Goal: Obtain resource: Download file/media

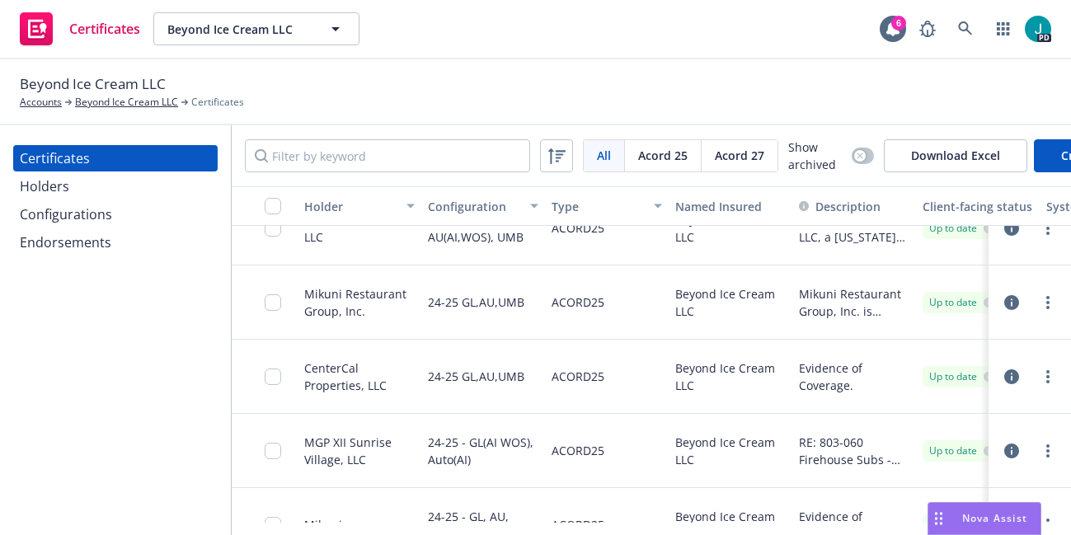
scroll to position [814, 0]
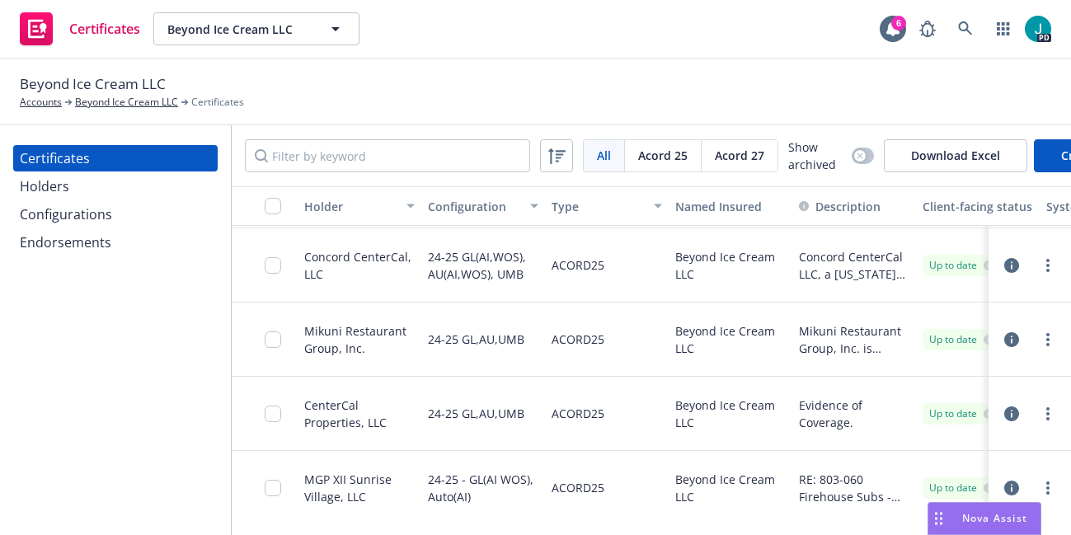
click at [383, 283] on div "Concord CenterCal, LLC" at bounding box center [359, 265] width 110 height 35
click at [1004, 273] on icon "button" at bounding box center [1011, 265] width 15 height 15
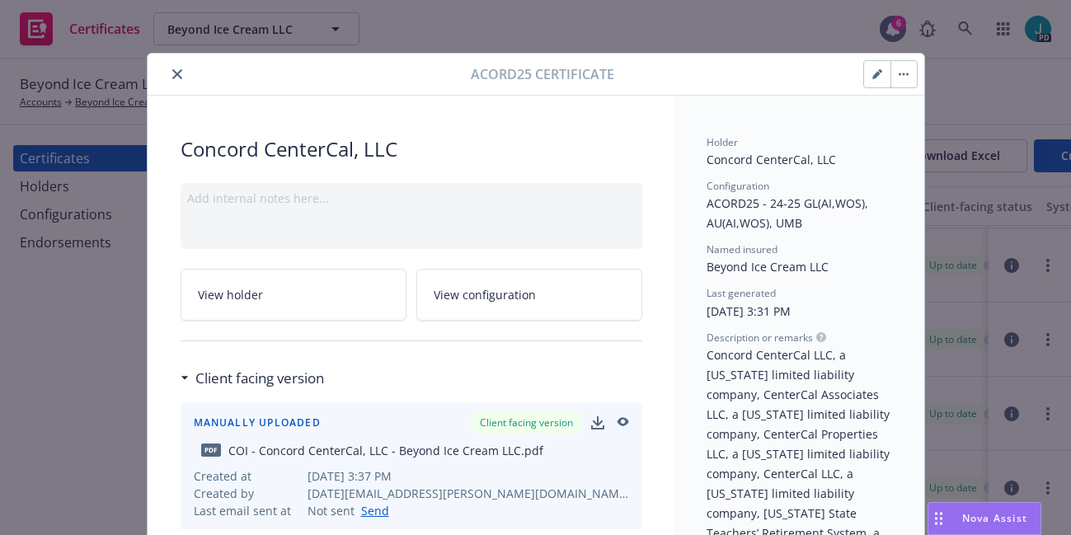
scroll to position [120, 0]
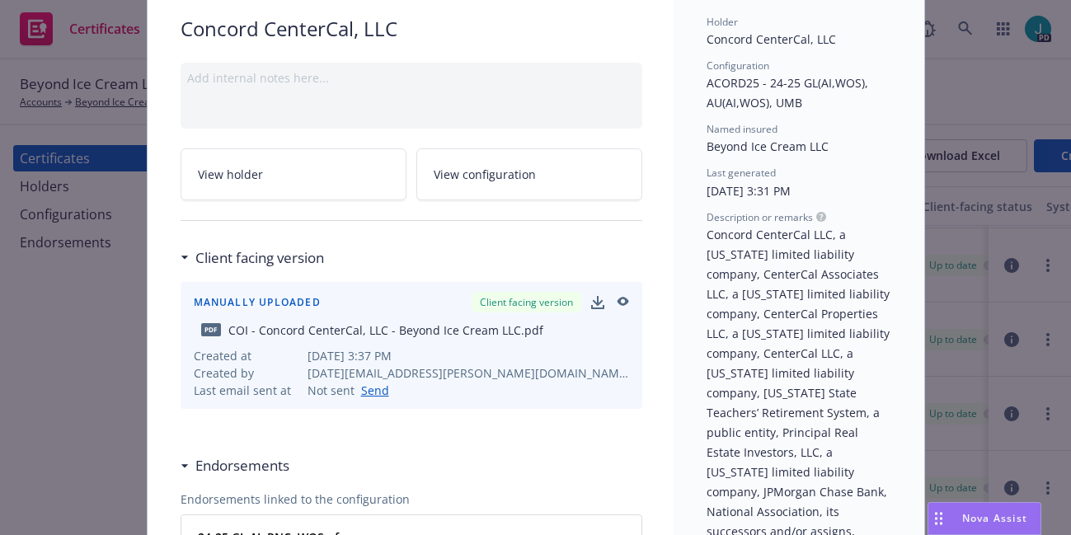
click at [615, 301] on icon "button" at bounding box center [621, 303] width 15 height 12
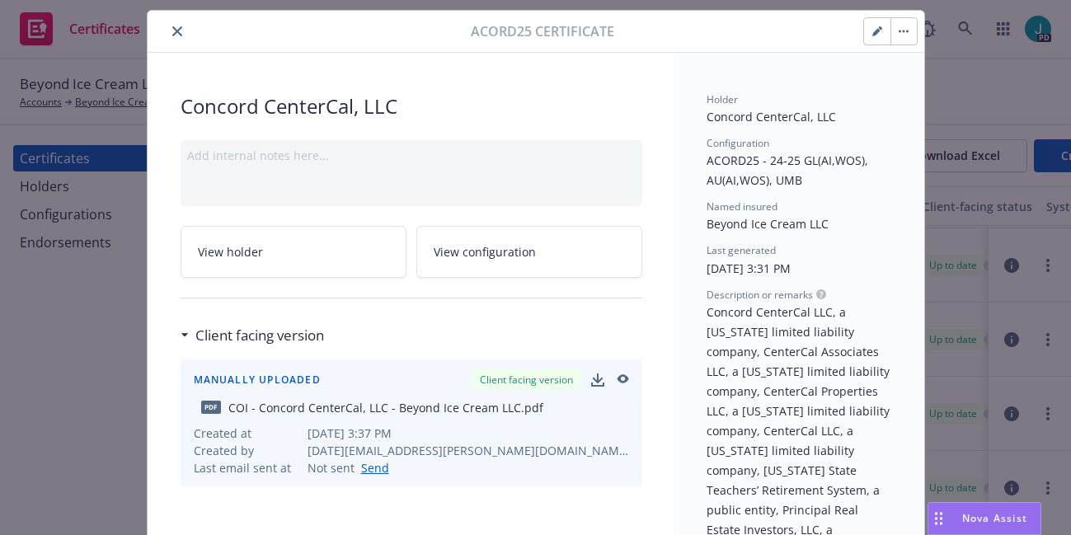
scroll to position [0, 0]
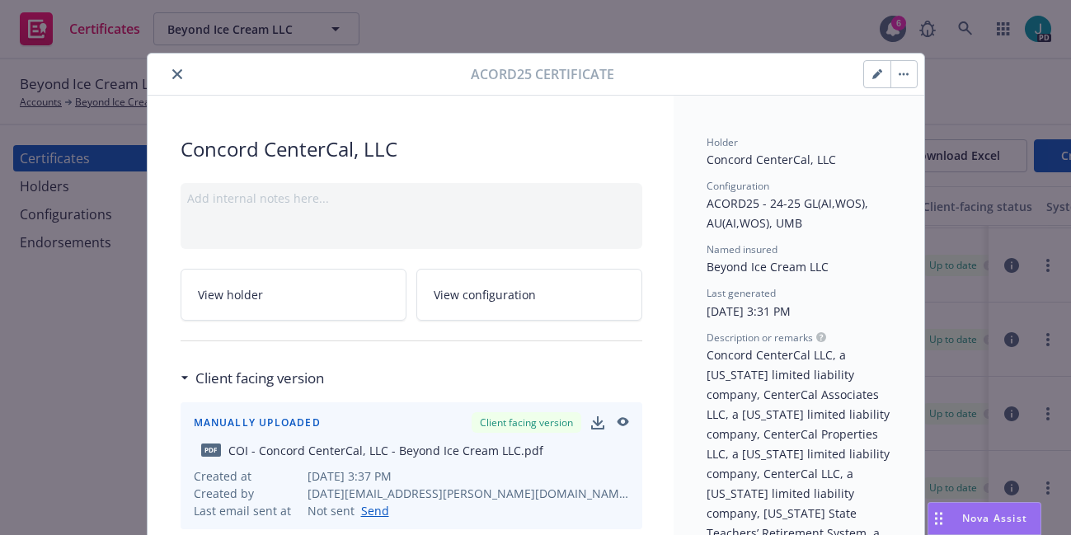
click at [172, 76] on icon "close" at bounding box center [177, 74] width 10 height 10
